Goal: Task Accomplishment & Management: Use online tool/utility

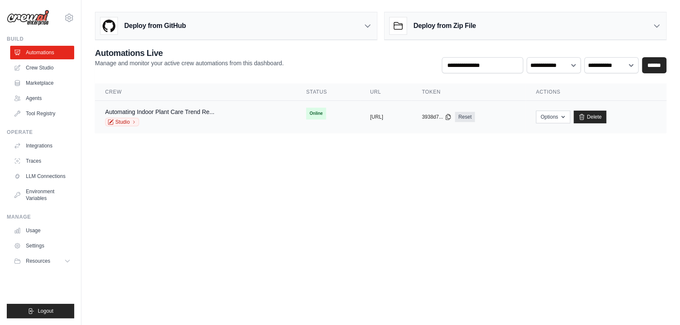
click at [178, 118] on div "Studio" at bounding box center [159, 122] width 109 height 8
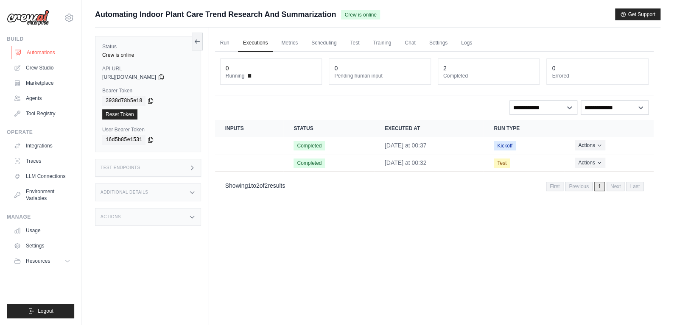
click at [30, 51] on link "Automations" at bounding box center [43, 53] width 64 height 14
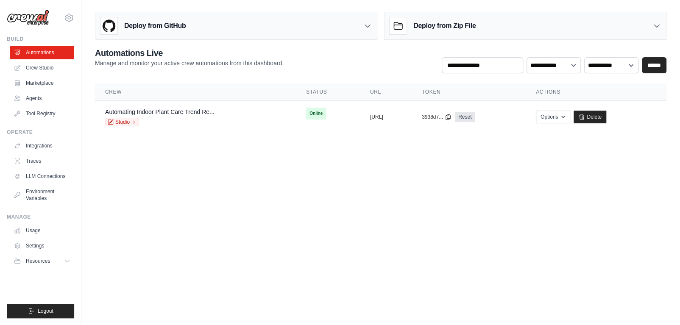
click at [192, 20] on div "Deploy from GitHub" at bounding box center [236, 26] width 282 height 28
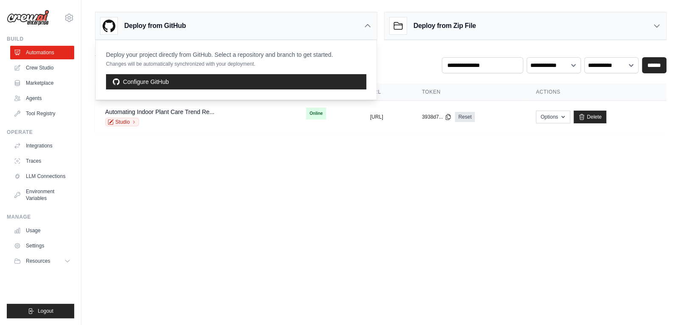
click at [192, 20] on div "Deploy from GitHub" at bounding box center [236, 26] width 282 height 28
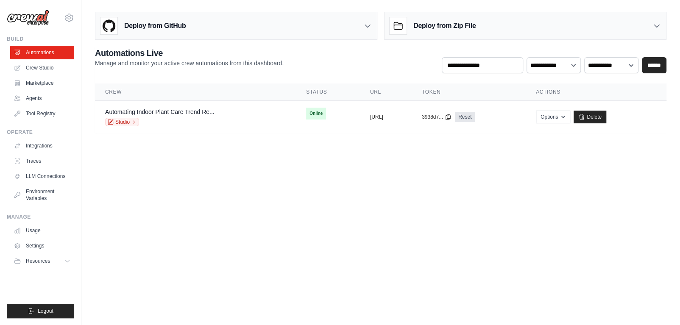
click at [533, 25] on div "Deploy from Zip File" at bounding box center [526, 26] width 282 height 28
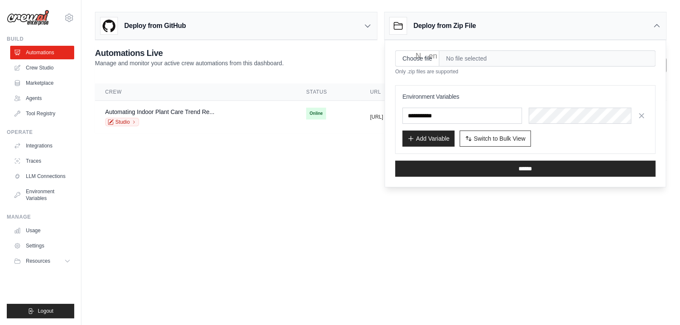
click at [522, 26] on div "Deploy from Zip File" at bounding box center [526, 26] width 282 height 28
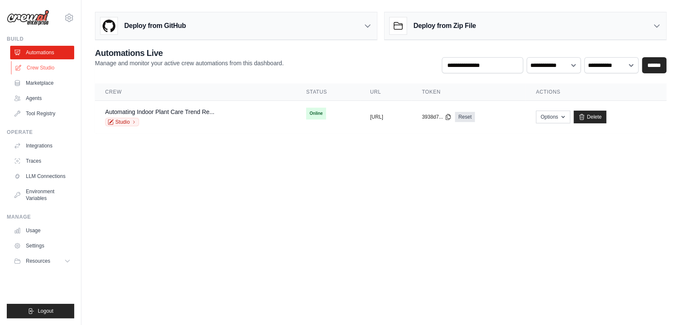
click at [35, 72] on link "Crew Studio" at bounding box center [43, 68] width 64 height 14
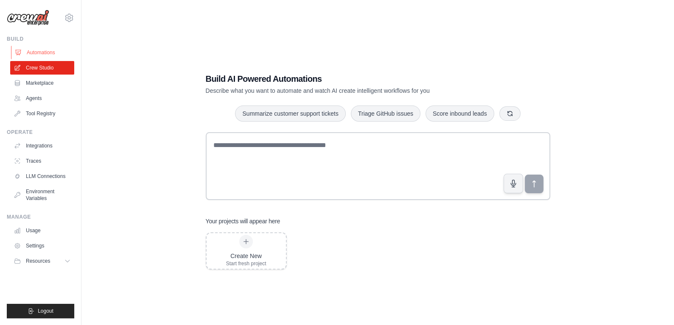
click at [42, 55] on link "Automations" at bounding box center [43, 53] width 64 height 14
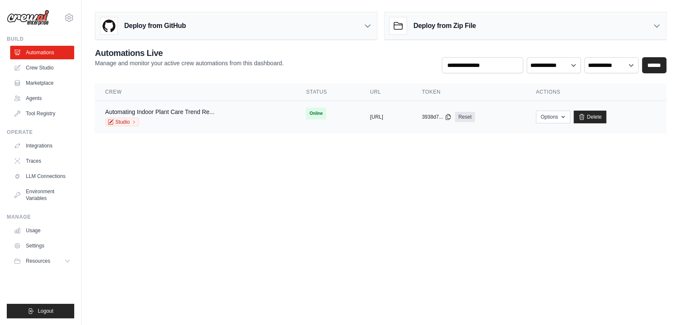
click at [516, 114] on div "3938d7... Reset" at bounding box center [469, 117] width 94 height 10
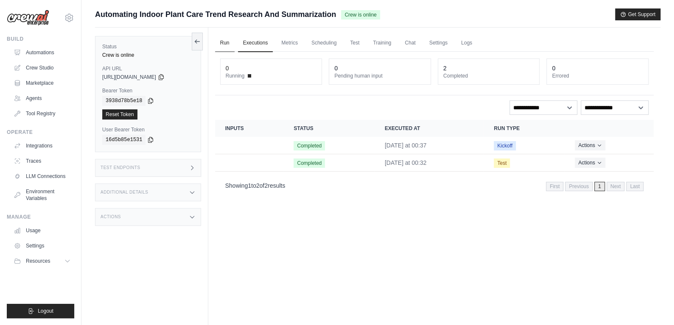
click at [230, 46] on link "Run" at bounding box center [225, 43] width 20 height 18
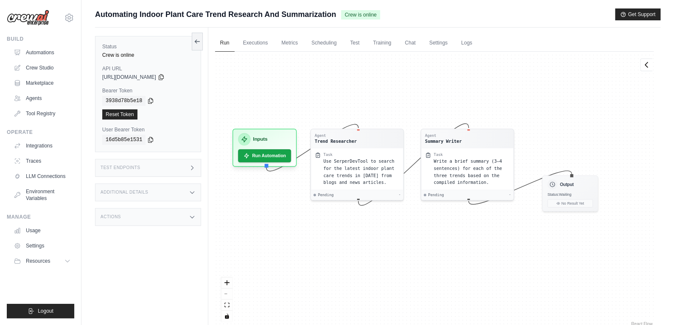
drag, startPoint x: 381, startPoint y: 109, endPoint x: 362, endPoint y: 89, distance: 27.9
click at [362, 89] on div "Agent Trend Researcher Task Use SerperDevTool to search for the latest indoor p…" at bounding box center [434, 190] width 438 height 276
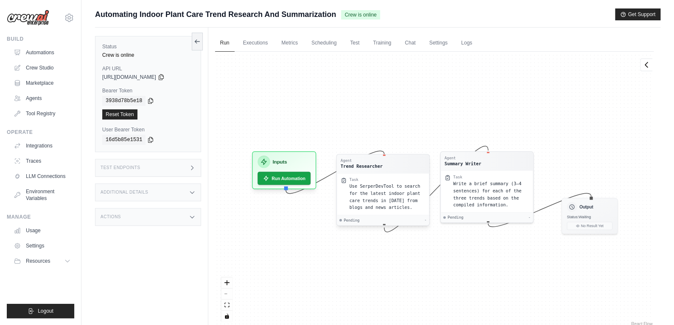
drag, startPoint x: 354, startPoint y: 145, endPoint x: 379, endPoint y: 177, distance: 41.3
click at [379, 178] on div "Agent Trend Researcher Task Use SerperDevTool to search for the latest indoor p…" at bounding box center [382, 190] width 93 height 72
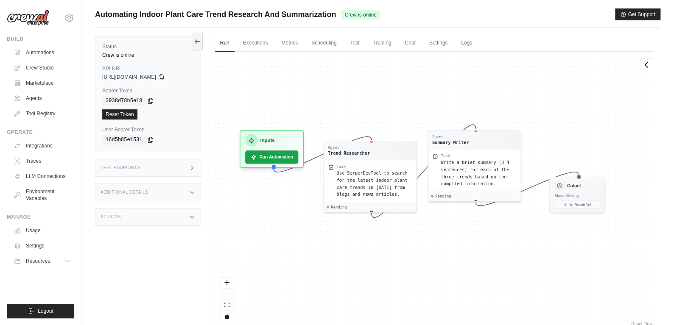
drag, startPoint x: 334, startPoint y: 98, endPoint x: 328, endPoint y: 101, distance: 7.0
click at [315, 74] on div "Agent Trend Researcher Task Use SerperDevTool to search for the latest indoor p…" at bounding box center [434, 190] width 438 height 276
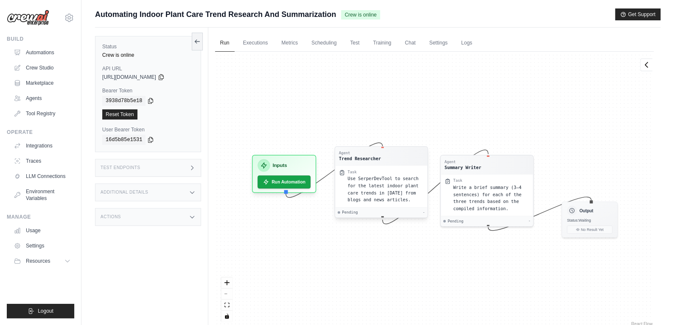
drag, startPoint x: 355, startPoint y: 176, endPoint x: 371, endPoint y: 185, distance: 18.4
click at [371, 188] on div "Use SerperDevTool to search for the latest indoor plant care trends in 2025 fro…" at bounding box center [385, 189] width 76 height 28
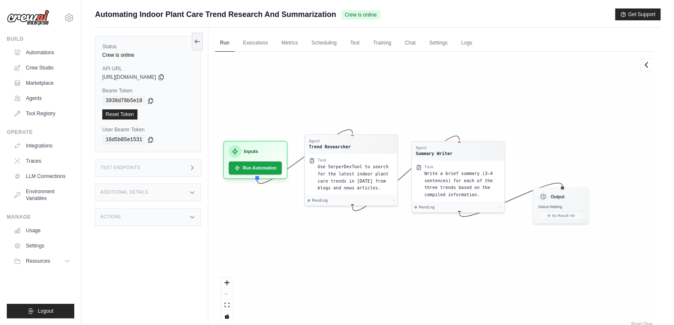
drag, startPoint x: 472, startPoint y: 245, endPoint x: 446, endPoint y: 235, distance: 27.6
click at [446, 235] on div "Agent Trend Researcher Task Use SerperDevTool to search for the latest indoor p…" at bounding box center [434, 190] width 438 height 276
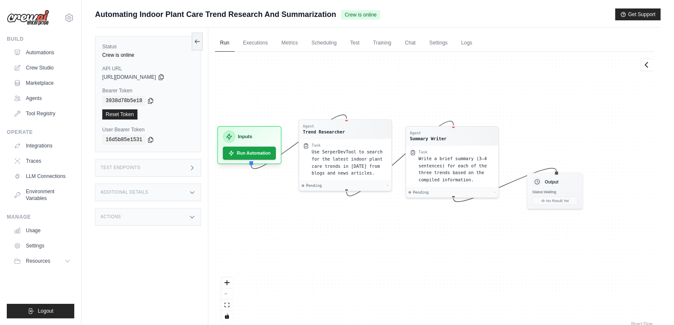
drag, startPoint x: 387, startPoint y: 233, endPoint x: 381, endPoint y: 220, distance: 14.0
click at [381, 220] on div "Agent Trend Researcher Task Use SerperDevTool to search for the latest indoor p…" at bounding box center [434, 190] width 438 height 276
click at [321, 159] on span "Use SerperDevTool to search for the latest indoor plant care trends in 2025 fro…" at bounding box center [346, 161] width 71 height 26
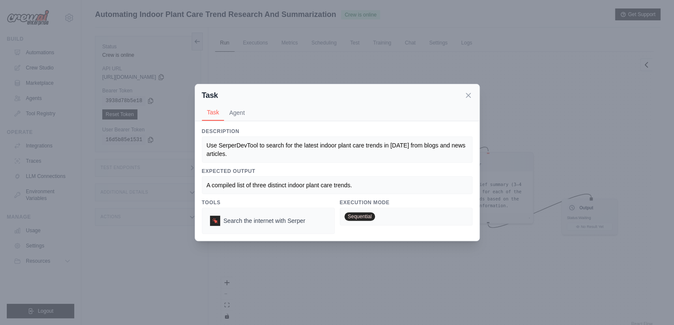
click at [316, 155] on div "Use SerperDevTool to search for the latest indoor plant care trends in 2025 fro…" at bounding box center [336, 149] width 261 height 17
click at [469, 97] on icon at bounding box center [468, 95] width 4 height 4
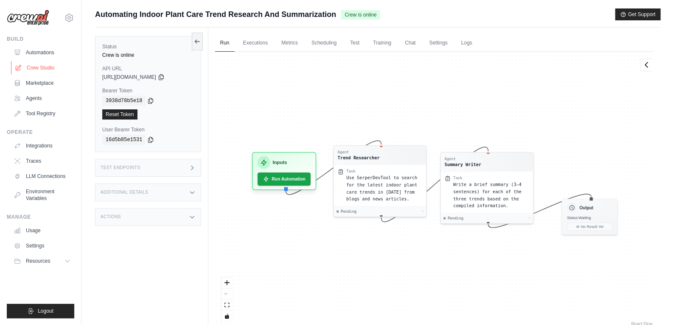
click at [34, 65] on link "Crew Studio" at bounding box center [43, 68] width 64 height 14
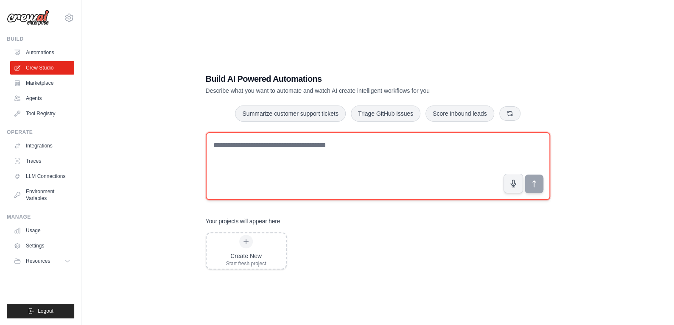
click at [392, 156] on textarea at bounding box center [378, 166] width 344 height 68
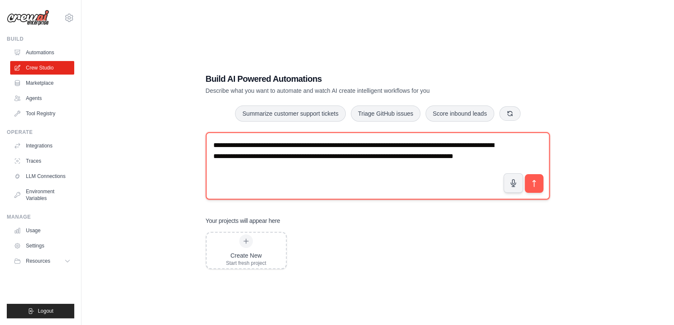
type textarea "**********"
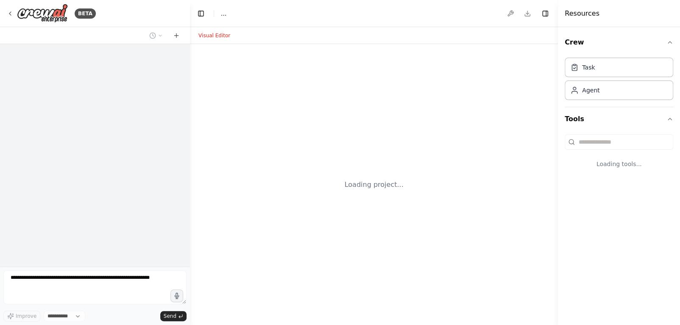
select select "****"
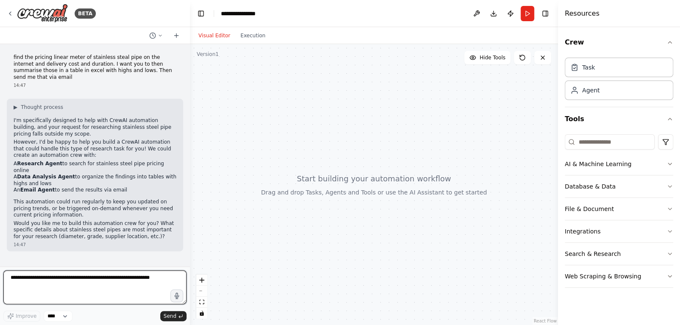
click at [136, 293] on textarea at bounding box center [94, 287] width 183 height 34
type textarea "**********"
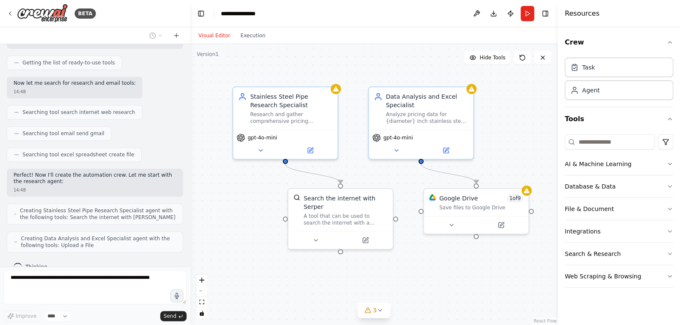
scroll to position [334, 0]
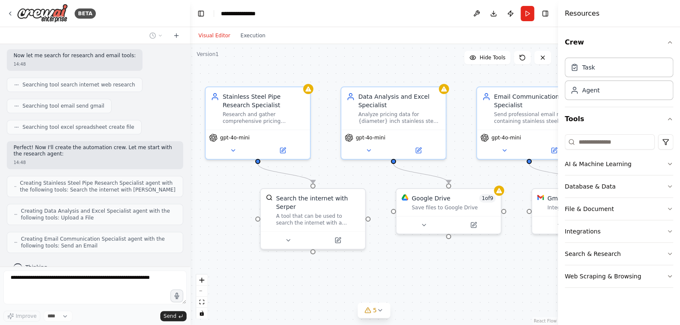
drag, startPoint x: 455, startPoint y: 262, endPoint x: 371, endPoint y: 259, distance: 84.4
click at [371, 261] on div ".deletable-edge-delete-btn { width: 20px; height: 20px; border: 0px solid #ffff…" at bounding box center [374, 184] width 368 height 281
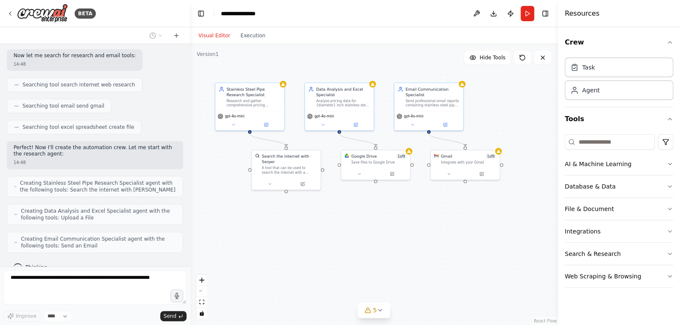
drag, startPoint x: 404, startPoint y: 271, endPoint x: 395, endPoint y: 209, distance: 62.5
click at [395, 209] on div ".deletable-edge-delete-btn { width: 20px; height: 20px; border: 0px solid #ffff…" at bounding box center [374, 184] width 368 height 281
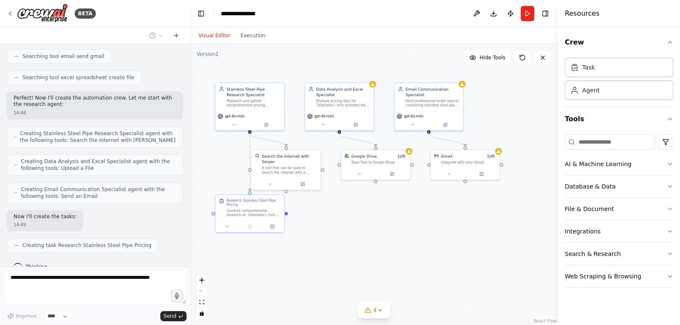
scroll to position [383, 0]
drag, startPoint x: 263, startPoint y: 202, endPoint x: 248, endPoint y: 209, distance: 16.7
click at [248, 209] on div "Research Stainless Steel Pipe Pricing" at bounding box center [237, 207] width 54 height 9
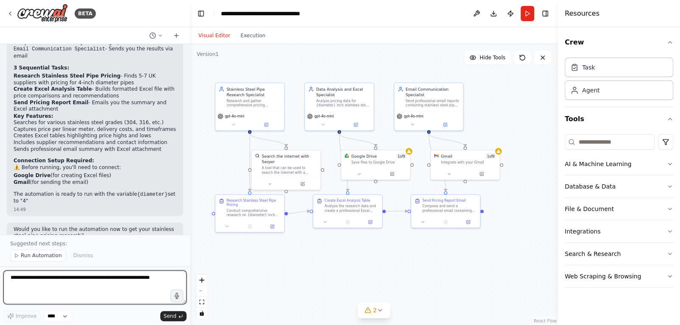
scroll to position [827, 0]
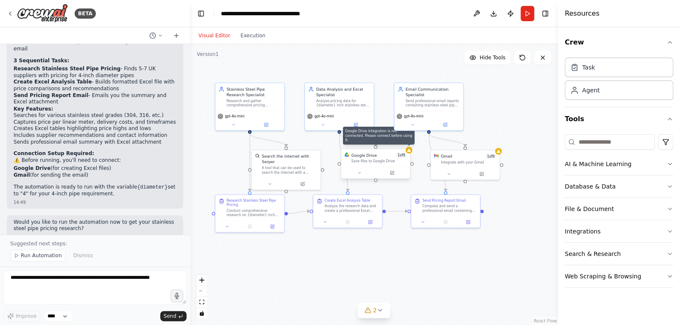
click at [410, 151] on icon at bounding box center [409, 149] width 4 height 3
click at [410, 148] on icon at bounding box center [409, 150] width 5 height 5
click at [374, 155] on div "Google Drive" at bounding box center [363, 156] width 25 height 6
click at [374, 156] on div "Google Drive" at bounding box center [363, 156] width 25 height 6
click at [411, 151] on icon at bounding box center [409, 150] width 5 height 5
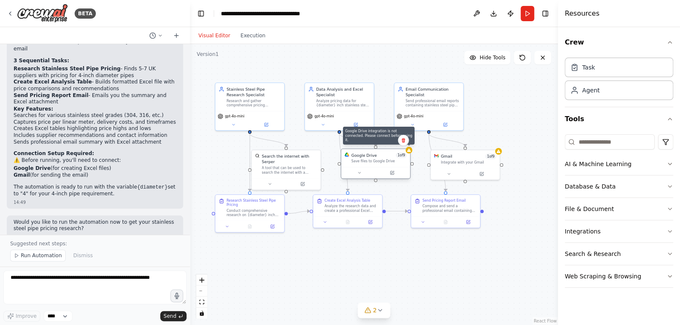
click at [412, 151] on div at bounding box center [409, 150] width 7 height 7
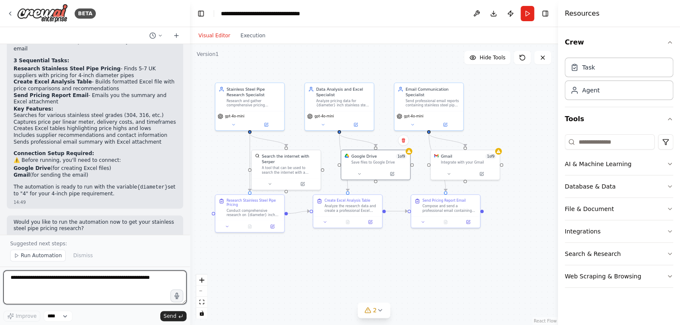
click at [54, 273] on textarea at bounding box center [94, 287] width 183 height 34
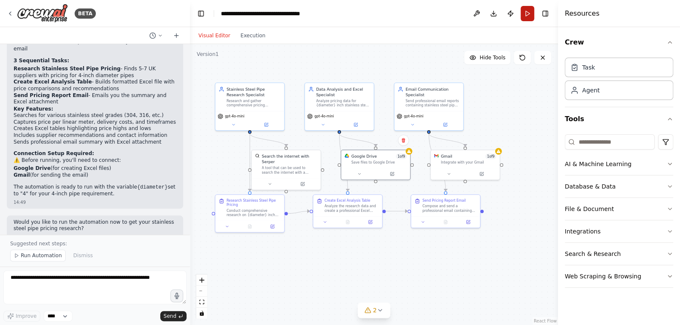
click at [524, 12] on button "Run" at bounding box center [528, 13] width 14 height 15
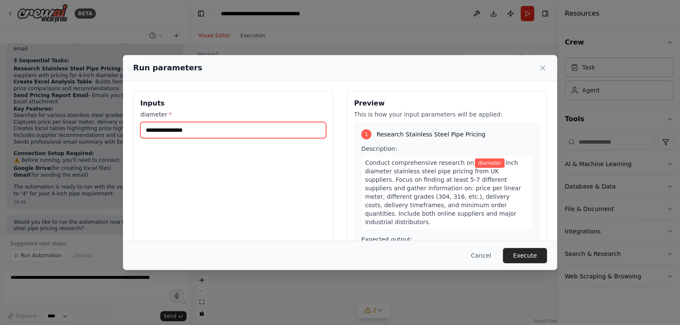
click at [193, 133] on input "diameter *" at bounding box center [233, 130] width 186 height 16
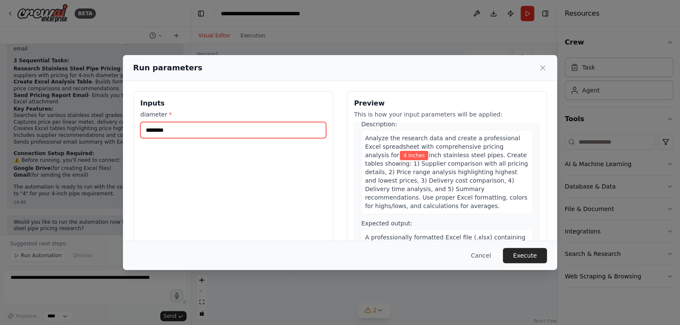
scroll to position [297, 0]
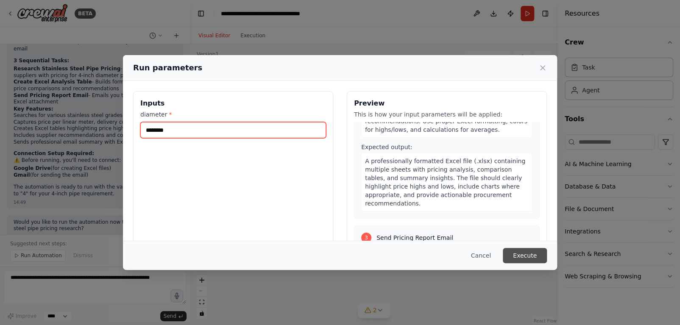
type input "********"
click at [527, 249] on button "Execute" at bounding box center [525, 255] width 44 height 15
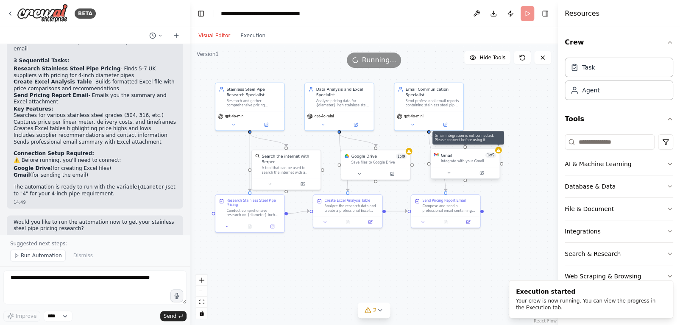
click at [499, 150] on icon at bounding box center [498, 149] width 4 height 3
click at [484, 164] on div "Gmail 1 of 9 Integrate with your Gmail" at bounding box center [465, 158] width 69 height 18
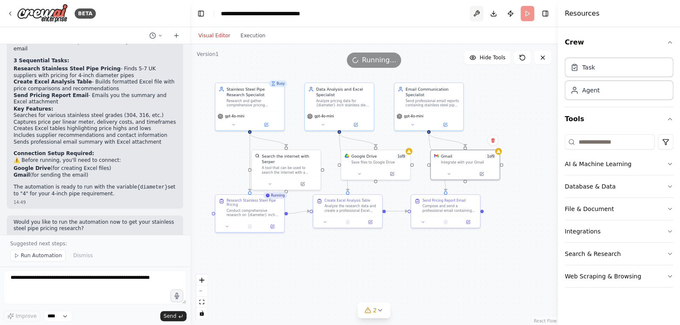
click at [477, 14] on button at bounding box center [477, 13] width 14 height 15
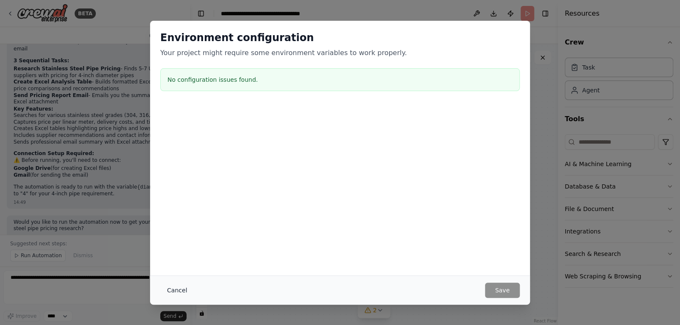
click at [167, 290] on button "Cancel" at bounding box center [176, 290] width 33 height 15
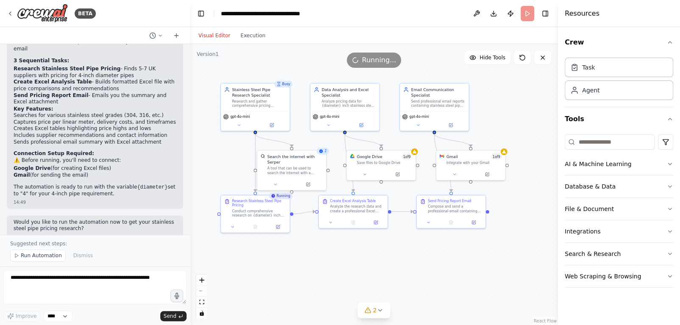
drag, startPoint x: 390, startPoint y: 268, endPoint x: 395, endPoint y: 269, distance: 5.5
click at [395, 269] on div ".deletable-edge-delete-btn { width: 20px; height: 20px; border: 0px solid #ffff…" at bounding box center [374, 184] width 368 height 281
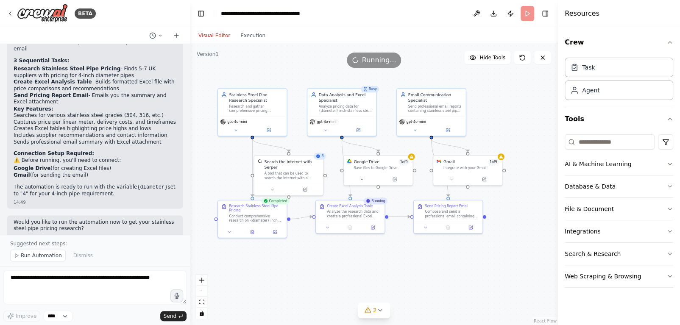
drag, startPoint x: 220, startPoint y: 169, endPoint x: 217, endPoint y: 174, distance: 5.9
click at [217, 174] on div ".deletable-edge-delete-btn { width: 20px; height: 20px; border: 0px solid #ffff…" at bounding box center [374, 184] width 368 height 281
click at [602, 220] on div "AI & Machine Learning Database & Data File & Document Integrations Search & Res…" at bounding box center [619, 220] width 109 height 135
click at [601, 226] on button "Integrations" at bounding box center [619, 231] width 109 height 22
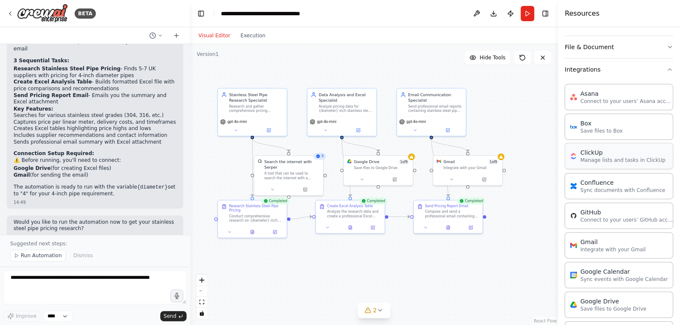
scroll to position [212, 0]
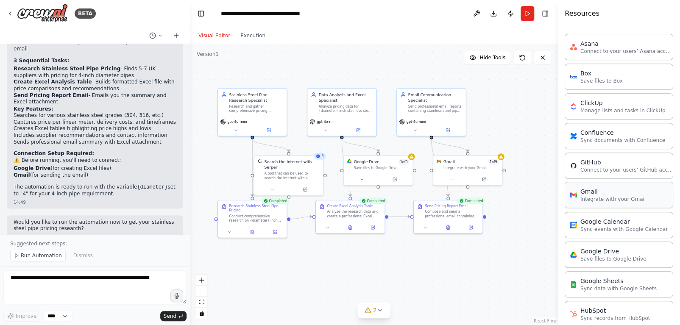
click at [607, 196] on p "Integrate with your Gmail" at bounding box center [612, 199] width 65 height 7
click at [604, 199] on p "Integrate with your Gmail" at bounding box center [612, 199] width 65 height 7
click at [476, 168] on div "Integrate with your Gmail" at bounding box center [471, 167] width 56 height 5
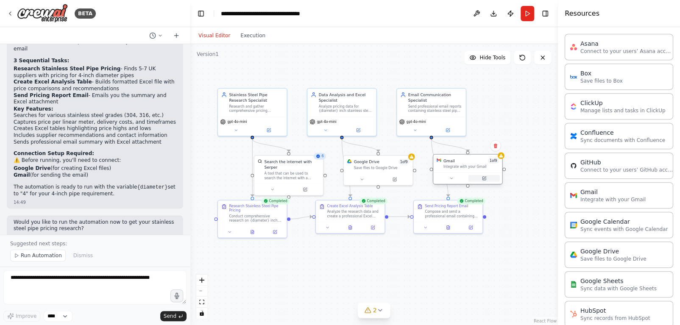
click at [484, 180] on icon at bounding box center [484, 178] width 5 height 5
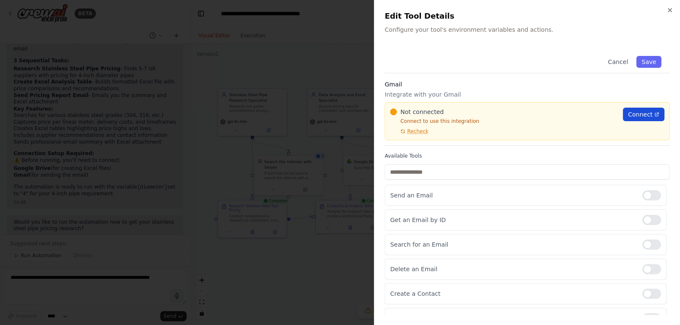
click at [636, 117] on span "Connect" at bounding box center [640, 114] width 25 height 8
click at [670, 14] on div "Close Edit Tool Details Configure your tool's environment variables and actions…" at bounding box center [527, 162] width 306 height 325
click at [670, 10] on icon "button" at bounding box center [669, 10] width 7 height 7
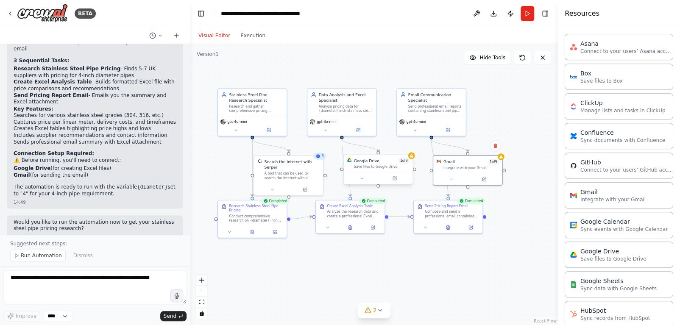
click at [362, 171] on div "Google Drive 1 of 9 Save files to Google Drive" at bounding box center [378, 164] width 69 height 18
click at [400, 171] on div "Google Drive 1 of 9 Save files to Google Drive" at bounding box center [378, 164] width 69 height 18
click at [393, 178] on icon at bounding box center [394, 178] width 3 height 3
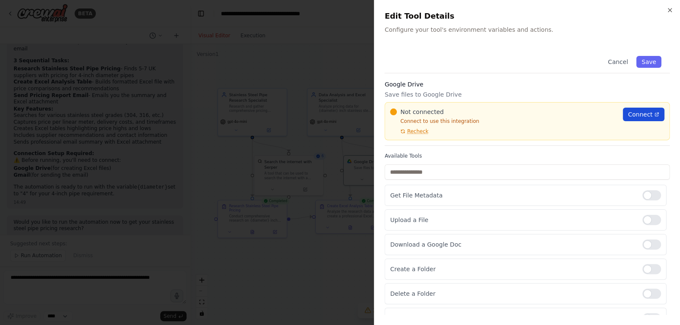
click at [640, 110] on span "Connect" at bounding box center [640, 114] width 25 height 8
click at [600, 54] on div "Cancel Save" at bounding box center [527, 60] width 285 height 26
click at [609, 56] on button "Cancel" at bounding box center [618, 62] width 30 height 12
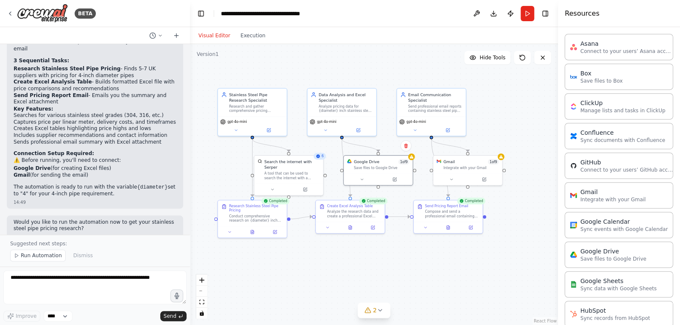
click at [610, 59] on div "Asana Connect to your users’ Asana accounts" at bounding box center [619, 47] width 109 height 26
click at [411, 159] on div "Google Drive 1 of 9 Save files to Google Drive" at bounding box center [378, 164] width 69 height 18
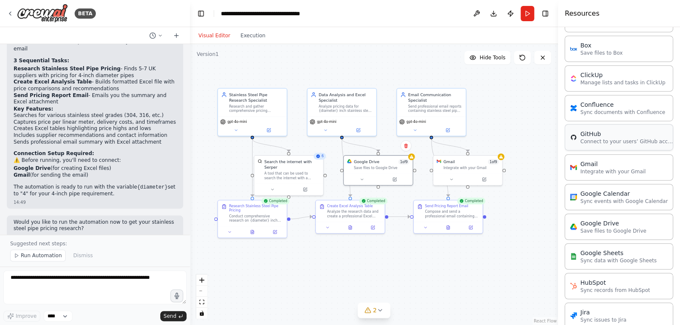
scroll to position [254, 0]
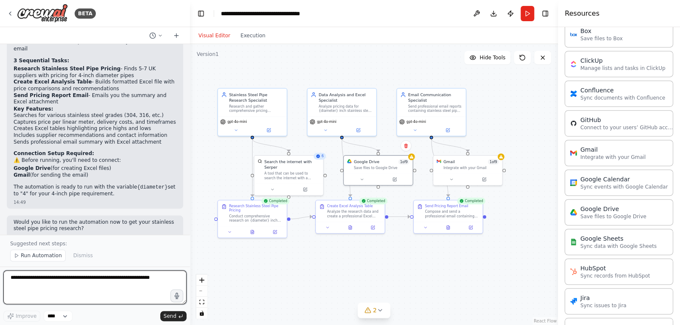
click at [115, 271] on textarea at bounding box center [94, 287] width 183 height 34
click at [62, 278] on textarea "**********" at bounding box center [94, 287] width 183 height 34
click at [73, 280] on textarea "**********" at bounding box center [94, 287] width 183 height 34
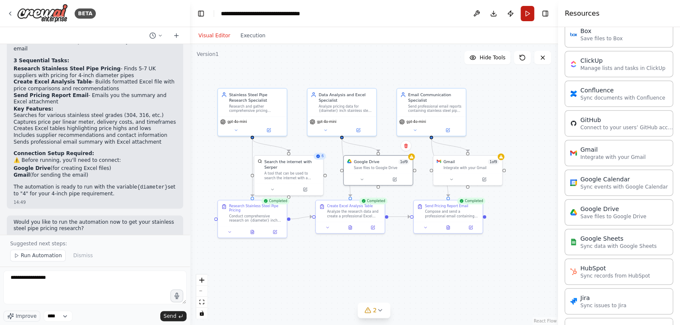
click at [525, 13] on button "Run" at bounding box center [528, 13] width 14 height 15
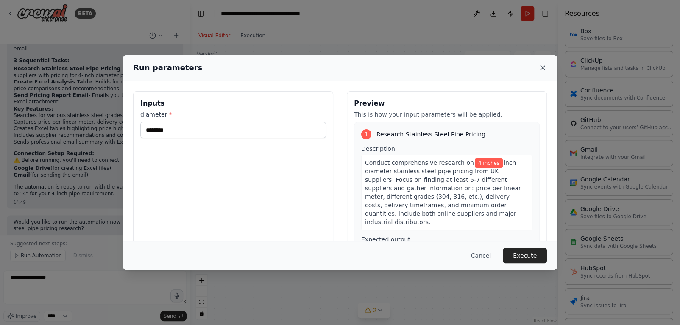
click at [541, 64] on icon at bounding box center [542, 68] width 8 height 8
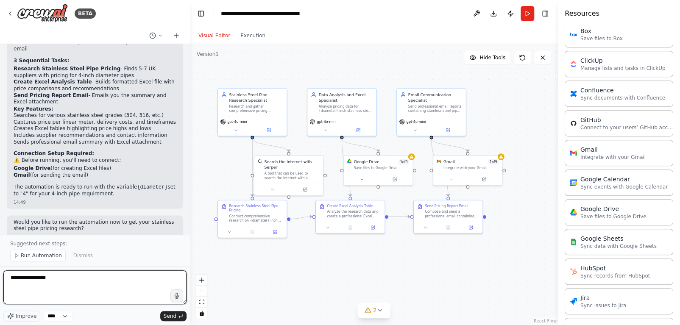
click at [67, 271] on textarea "**********" at bounding box center [94, 287] width 183 height 34
click at [65, 273] on textarea "**********" at bounding box center [94, 287] width 183 height 34
type textarea "**********"
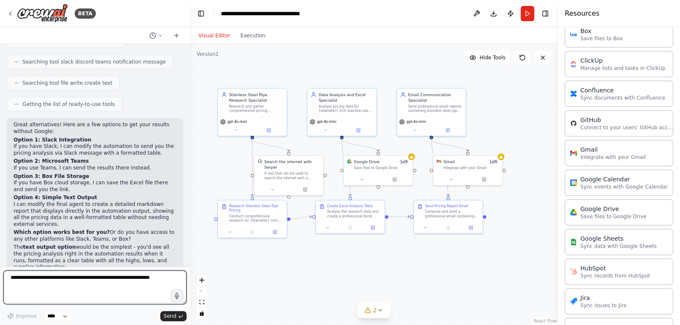
scroll to position [1135, 0]
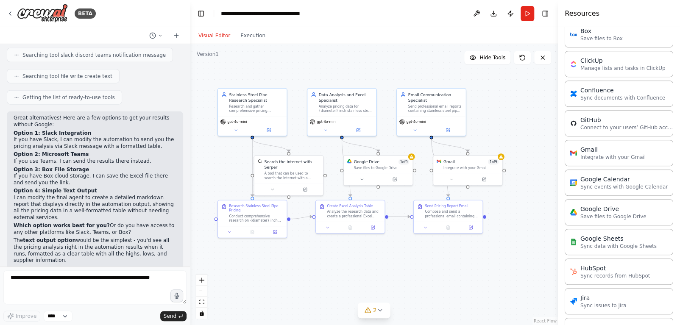
click at [78, 195] on p "I can modify the final agent to create a detailed markdown report that displays…" at bounding box center [95, 208] width 163 height 26
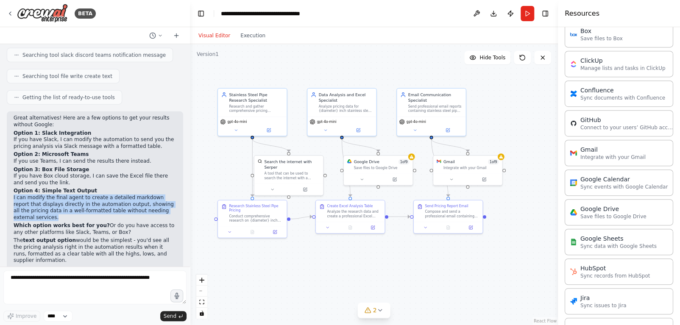
click at [77, 195] on p "I can modify the final agent to create a detailed markdown report that displays…" at bounding box center [95, 208] width 163 height 26
click at [84, 195] on p "I can modify the final agent to create a detailed markdown report that displays…" at bounding box center [95, 208] width 163 height 26
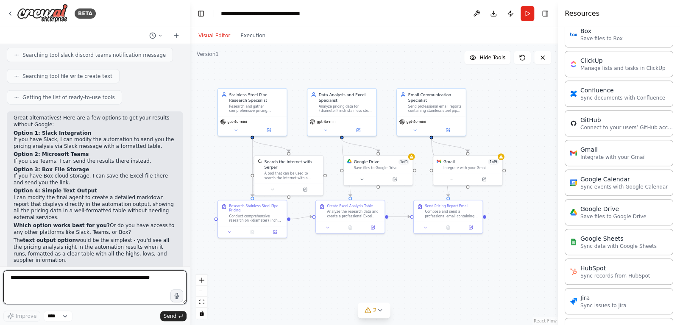
click at [81, 281] on textarea at bounding box center [94, 287] width 183 height 34
type textarea "*"
type textarea "**********"
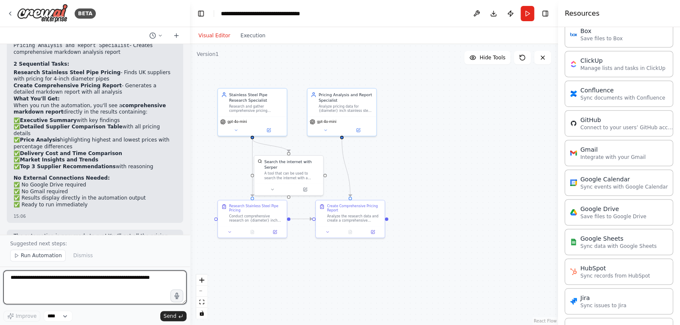
scroll to position [1788, 0]
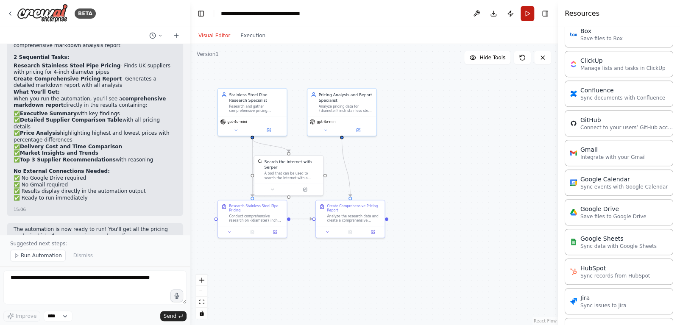
click at [527, 12] on button "Run" at bounding box center [528, 13] width 14 height 15
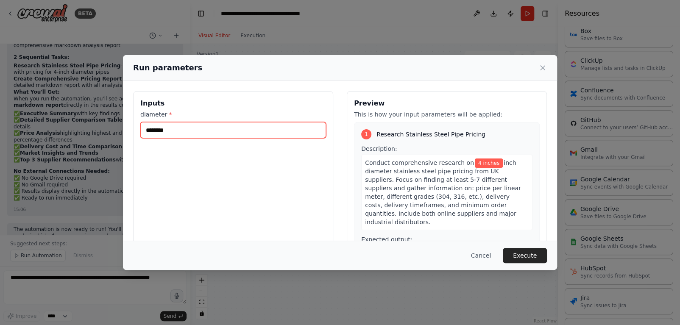
drag, startPoint x: 199, startPoint y: 122, endPoint x: 224, endPoint y: 134, distance: 27.9
click at [198, 123] on input "********" at bounding box center [233, 130] width 186 height 16
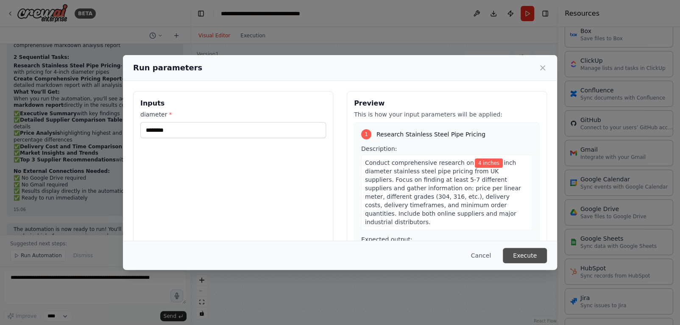
click at [525, 257] on button "Execute" at bounding box center [525, 255] width 44 height 15
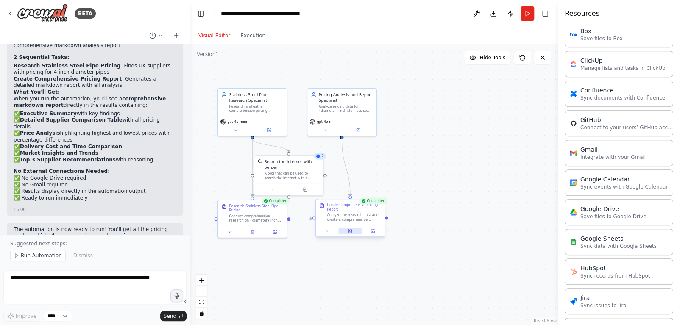
click at [354, 231] on button at bounding box center [350, 231] width 24 height 7
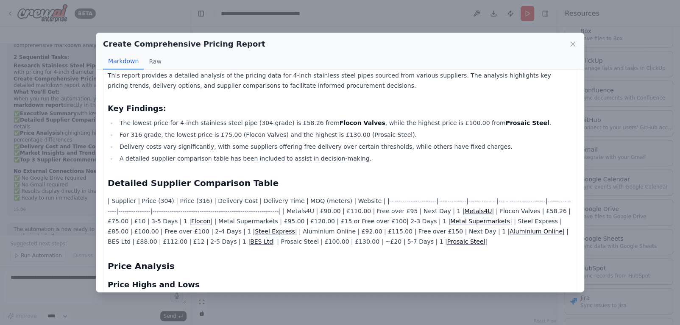
scroll to position [0, 0]
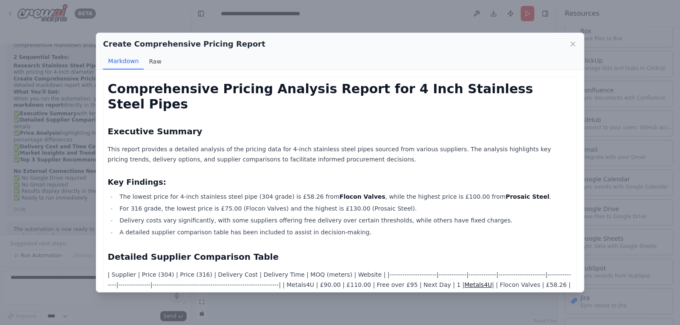
click at [153, 60] on button "Raw" at bounding box center [155, 61] width 22 height 16
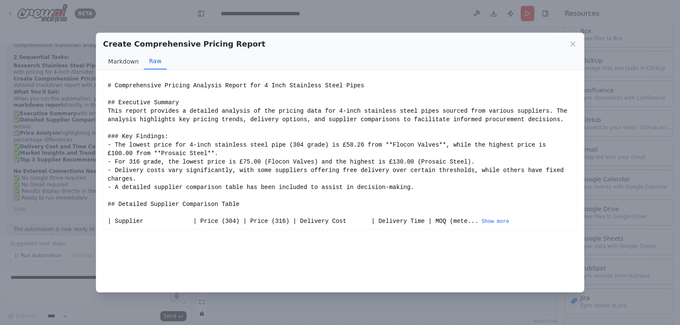
click at [135, 64] on button "Markdown" at bounding box center [123, 61] width 41 height 16
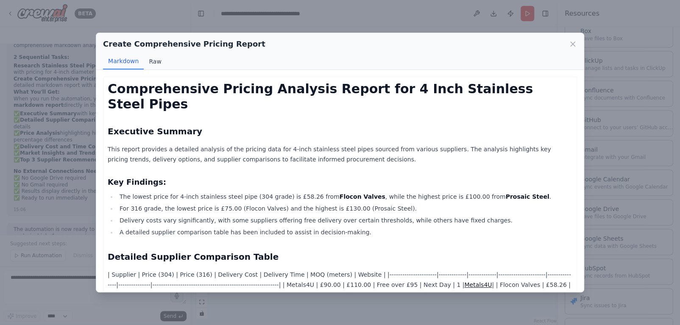
click at [154, 60] on button "Raw" at bounding box center [155, 61] width 22 height 16
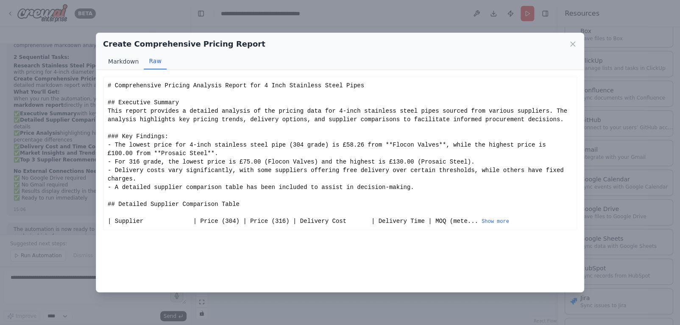
click at [124, 60] on button "Markdown" at bounding box center [123, 61] width 41 height 16
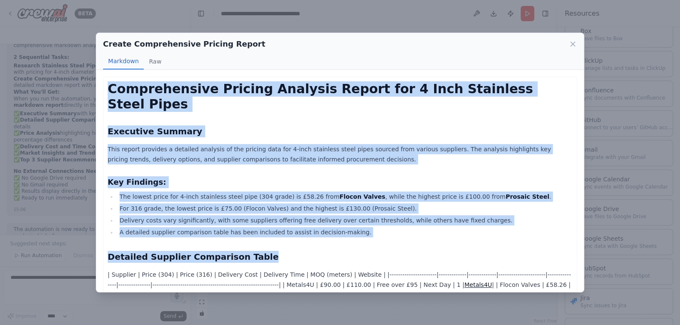
drag, startPoint x: 106, startPoint y: 94, endPoint x: 345, endPoint y: 231, distance: 275.2
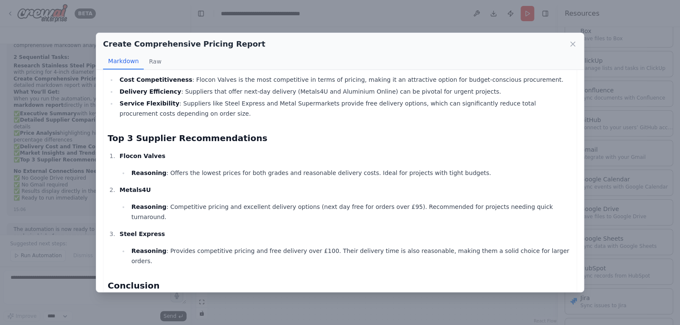
scroll to position [539, 0]
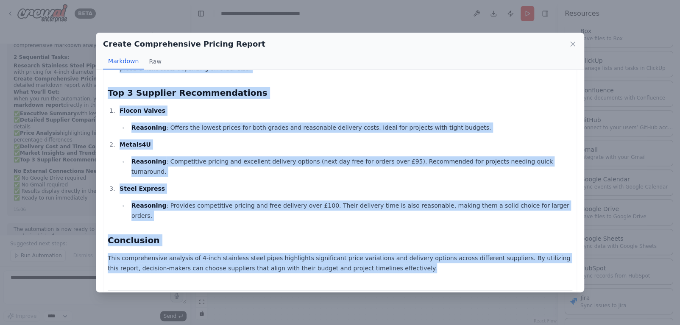
click at [364, 253] on p "This comprehensive analysis of 4-inch stainless steel pipes highlights signific…" at bounding box center [340, 263] width 465 height 20
copy div "Comprehensive Pricing Analysis Report for 4 Inch Stainless Steel Pipes Executiv…"
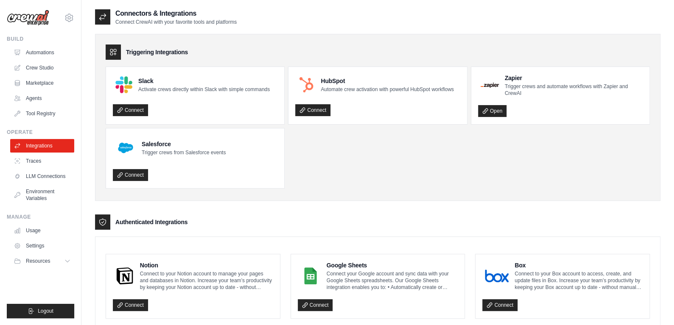
scroll to position [471, 0]
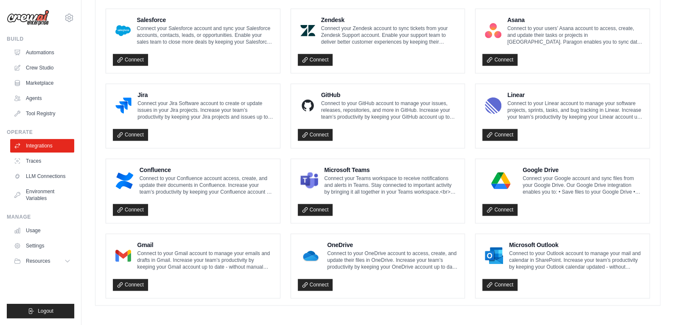
click at [130, 276] on div "Connect" at bounding box center [193, 282] width 160 height 17
click at [134, 280] on link "Connect" at bounding box center [130, 285] width 35 height 12
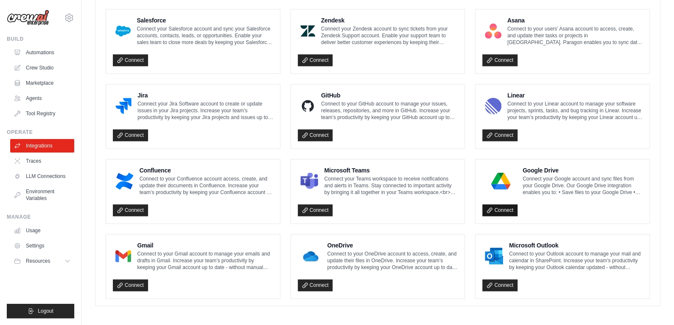
click at [512, 208] on link "Connect" at bounding box center [499, 210] width 35 height 12
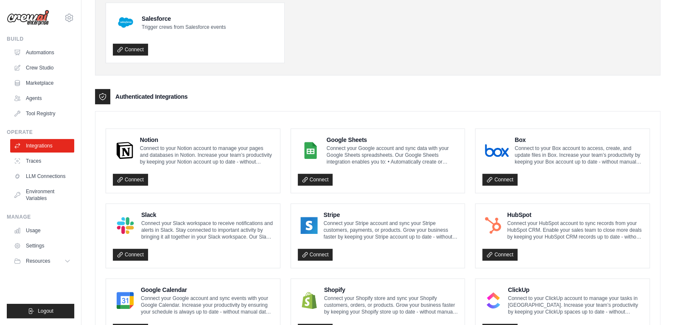
scroll to position [169, 0]
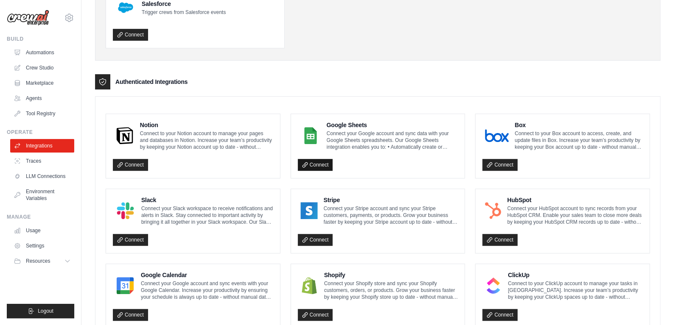
click at [325, 165] on link "Connect" at bounding box center [315, 165] width 35 height 12
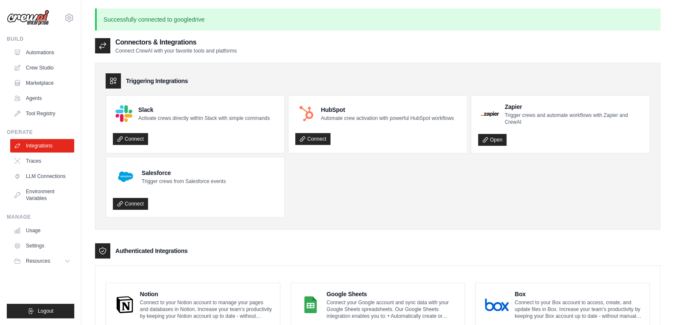
scroll to position [499, 0]
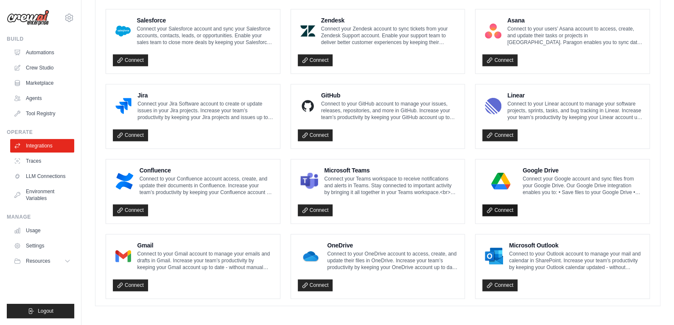
click at [503, 212] on link "Connect" at bounding box center [499, 210] width 35 height 12
click at [501, 207] on link "Connect" at bounding box center [499, 210] width 35 height 12
